Goal: Transaction & Acquisition: Book appointment/travel/reservation

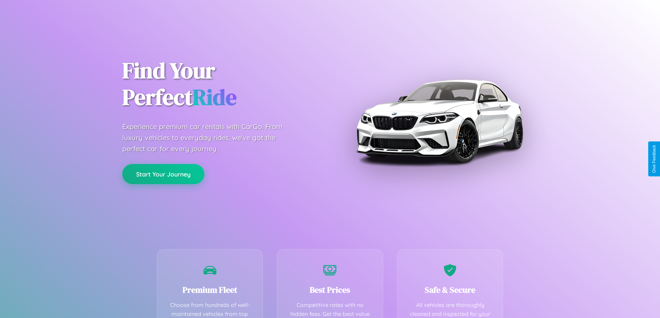
click at [163, 174] on button "Start Your Journey" at bounding box center [163, 174] width 82 height 20
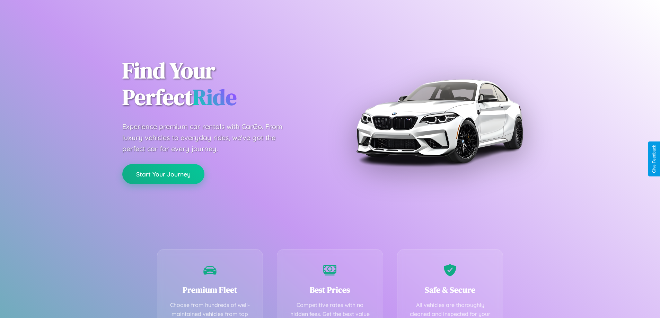
click at [163, 174] on button "Start Your Journey" at bounding box center [163, 174] width 82 height 20
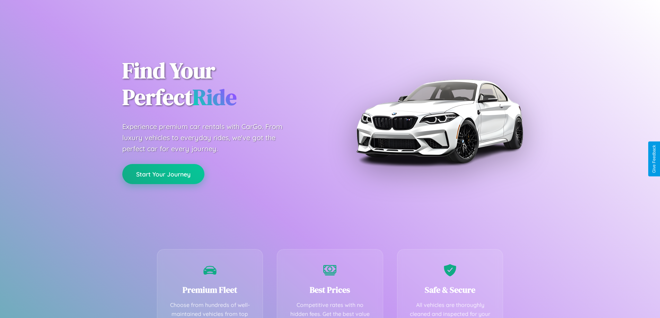
click at [163, 174] on button "Start Your Journey" at bounding box center [163, 174] width 82 height 20
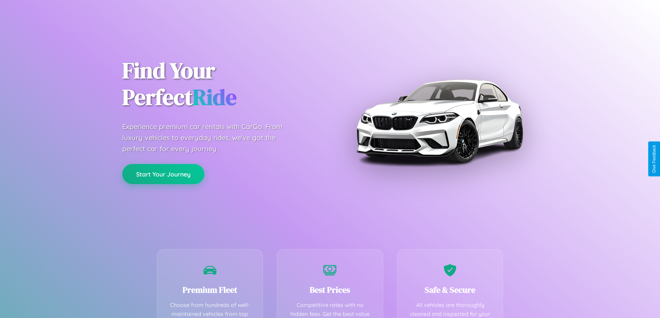
click at [163, 174] on button "Start Your Journey" at bounding box center [163, 174] width 82 height 20
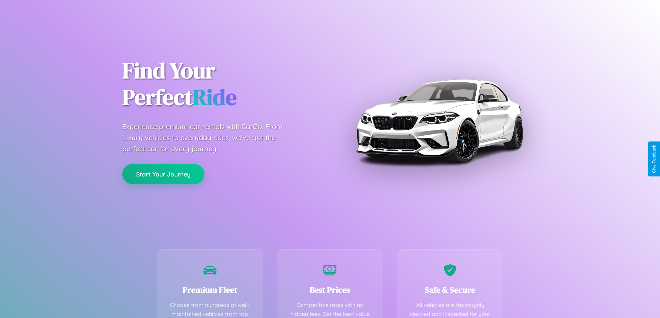
click at [163, 174] on button "Start Your Journey" at bounding box center [163, 174] width 82 height 20
